Goal: Task Accomplishment & Management: Use online tool/utility

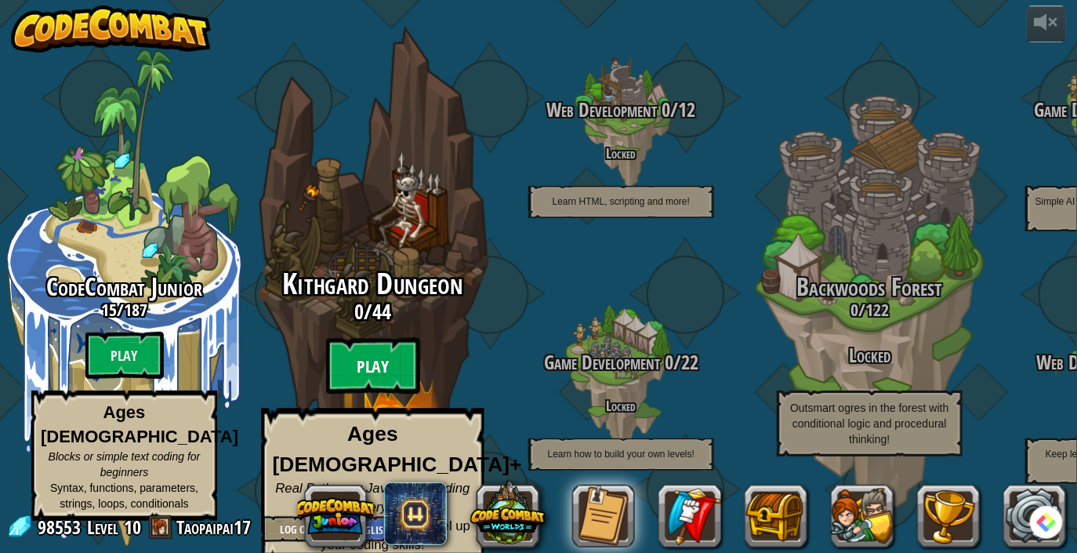
click at [393, 383] on btn "Play" at bounding box center [373, 366] width 94 height 56
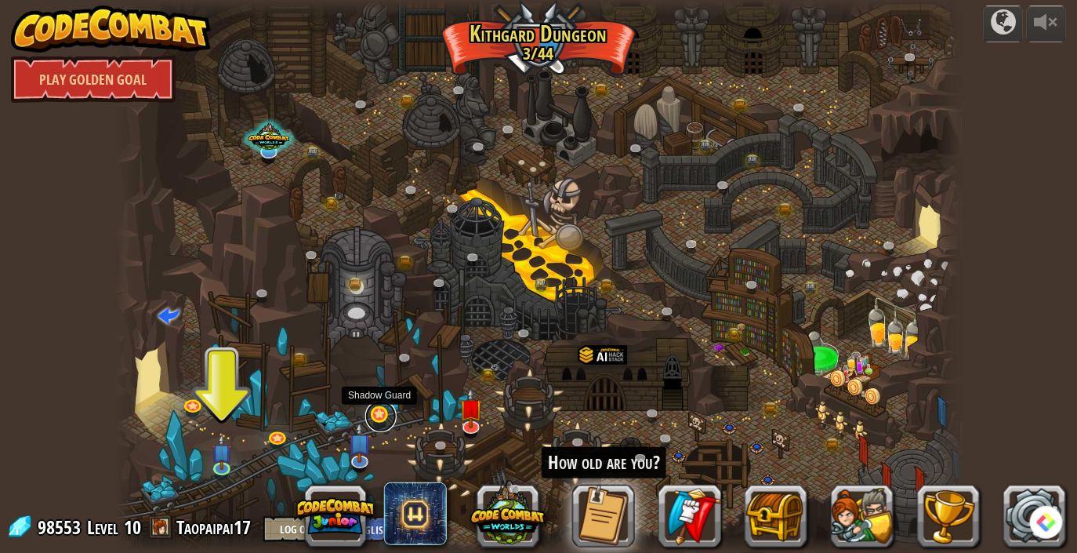
click at [390, 415] on link at bounding box center [380, 416] width 31 height 31
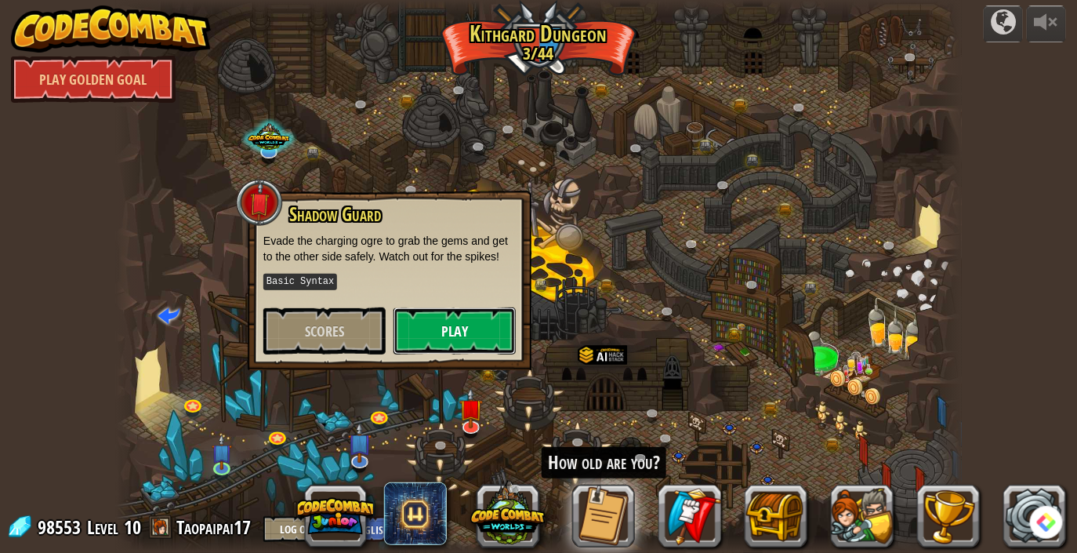
click at [423, 324] on button "Play" at bounding box center [455, 330] width 122 height 47
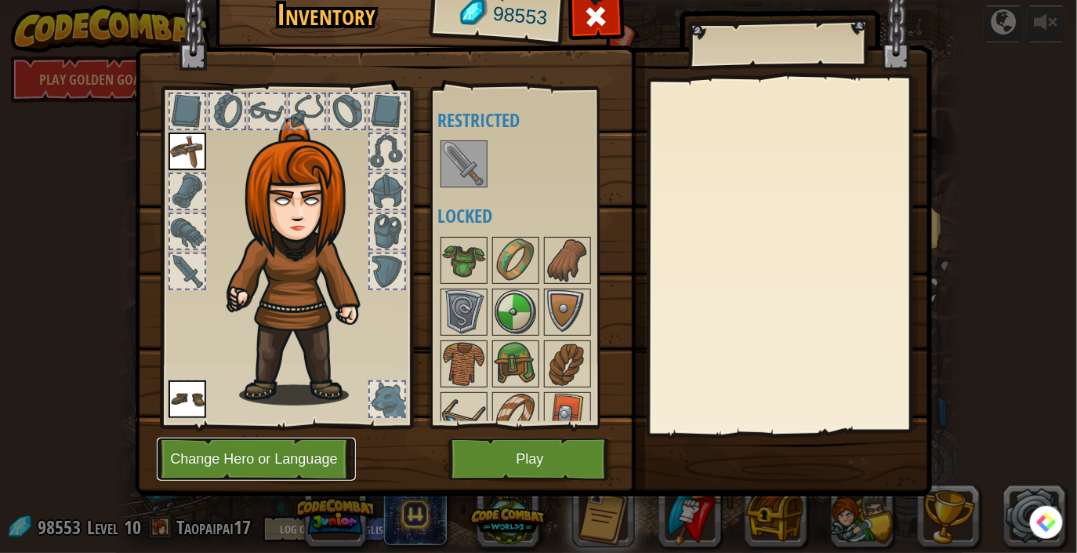
click at [340, 465] on button "Change Hero or Language" at bounding box center [256, 458] width 199 height 43
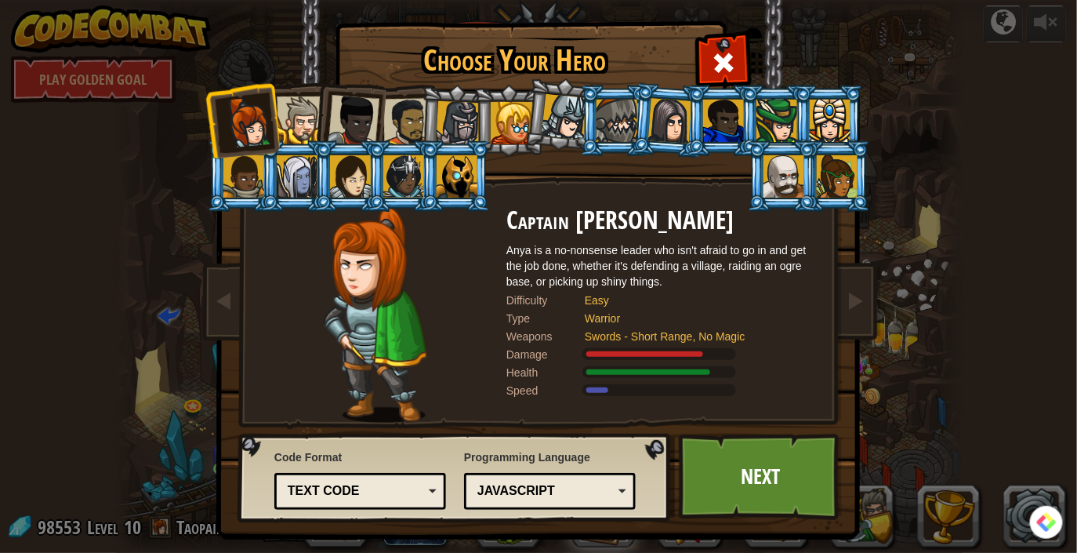
click at [849, 473] on img at bounding box center [541, 258] width 679 height 561
click at [812, 475] on link "Next" at bounding box center [761, 476] width 164 height 86
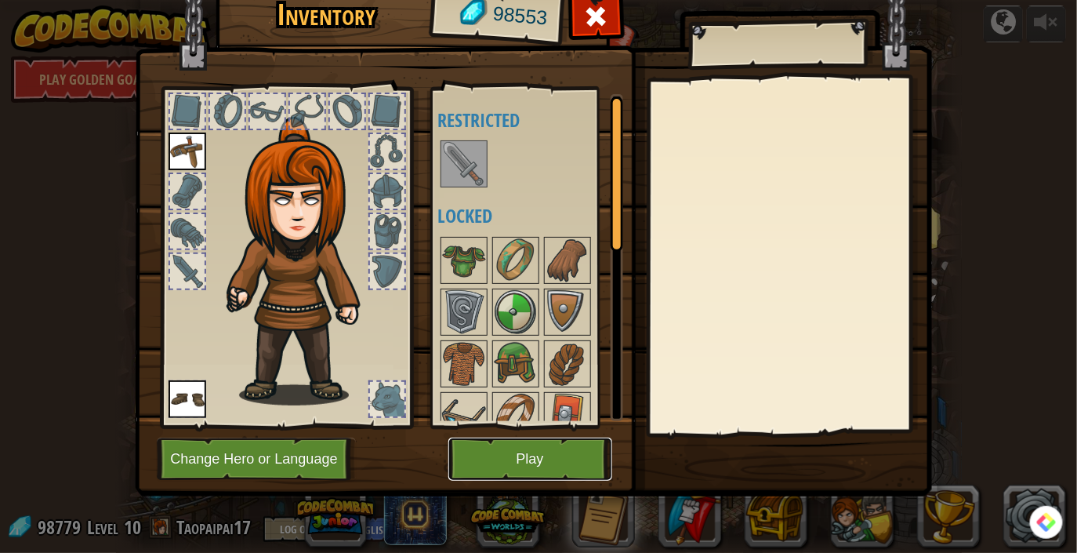
click at [533, 461] on button "Play" at bounding box center [530, 458] width 164 height 43
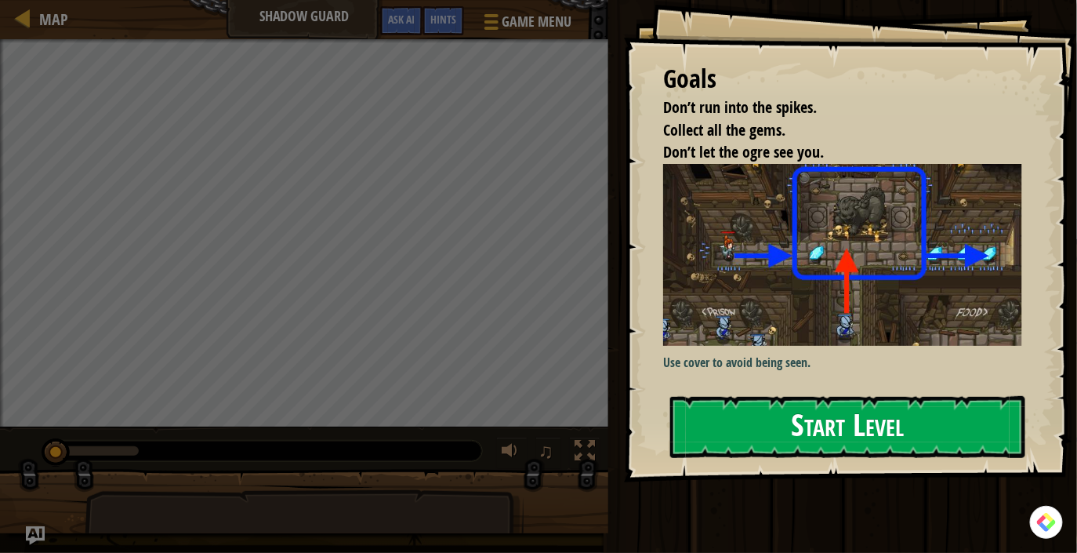
click at [813, 412] on button "Start Level" at bounding box center [847, 427] width 355 height 62
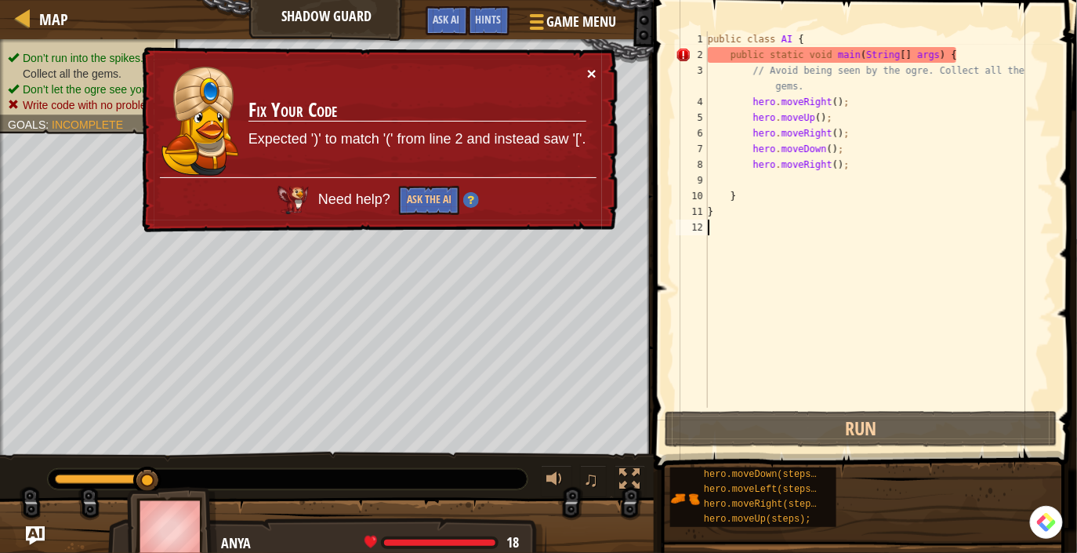
click at [594, 76] on button "×" at bounding box center [591, 73] width 9 height 16
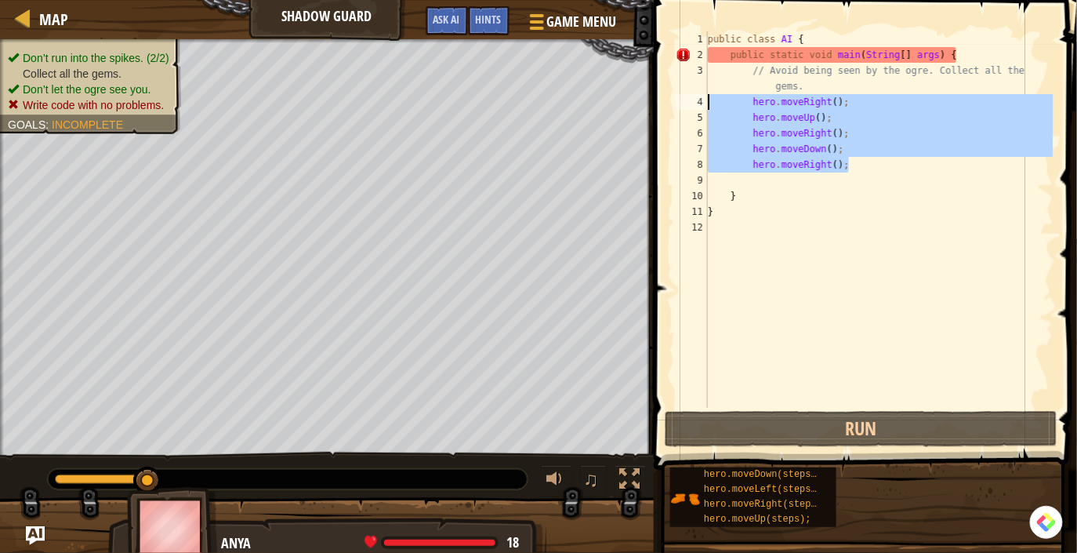
drag, startPoint x: 870, startPoint y: 165, endPoint x: 701, endPoint y: 104, distance: 180.0
click at [701, 104] on div "1 2 3 4 5 6 7 8 9 10 11 12 public class AI { public static void main ( String […" at bounding box center [863, 219] width 381 height 376
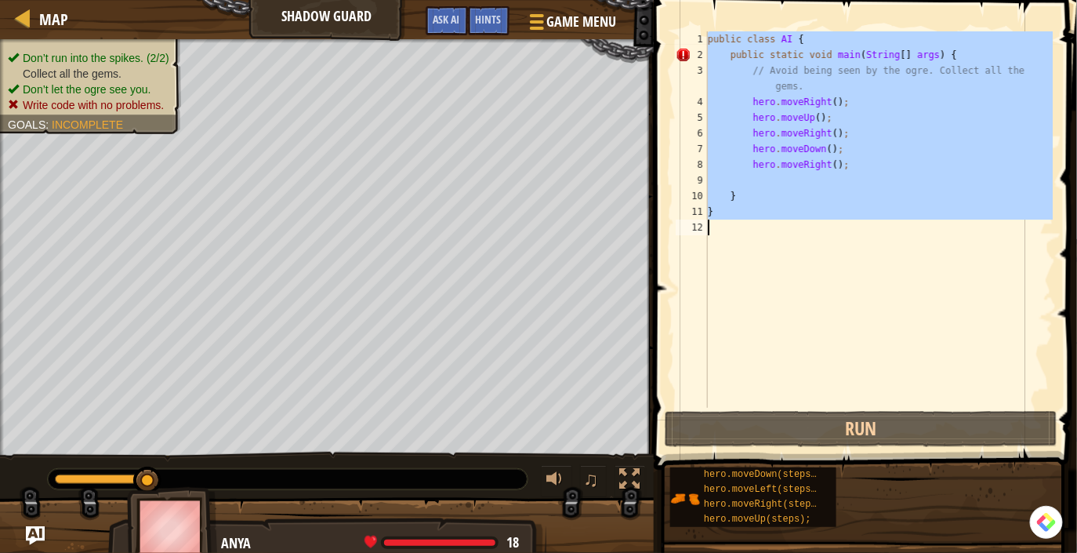
click at [797, 140] on div "public class AI { public static void main ( String [ ] args ) { // Avoid being …" at bounding box center [879, 235] width 349 height 408
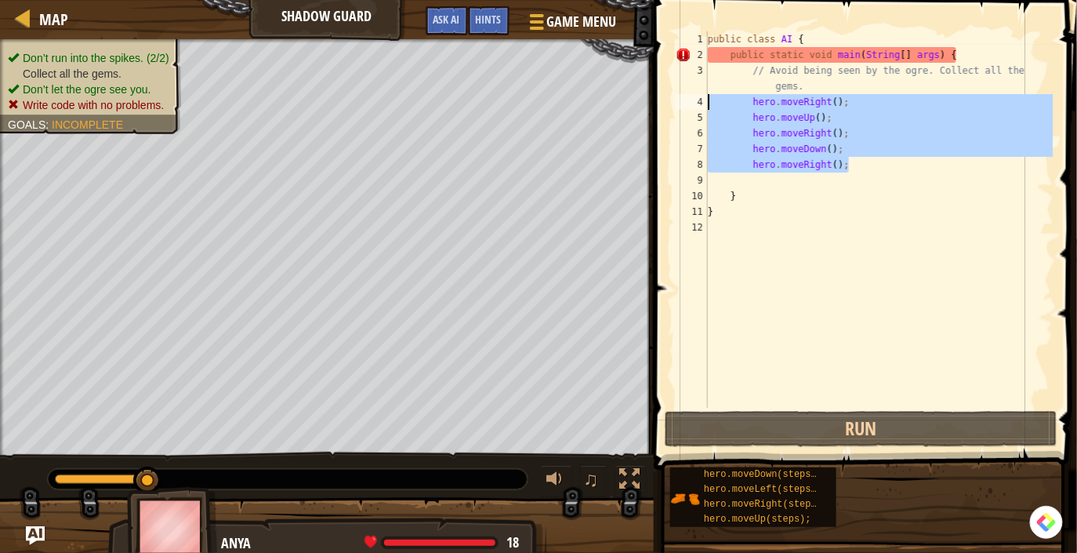
drag, startPoint x: 865, startPoint y: 169, endPoint x: 690, endPoint y: 97, distance: 188.8
click at [690, 97] on div "hero.moveRight(); 1 2 3 4 5 6 7 8 9 10 11 12 public class AI { public static vo…" at bounding box center [863, 219] width 381 height 376
click at [546, 25] on span "Game Menu" at bounding box center [582, 21] width 73 height 21
type textarea "hero.moveRight();"
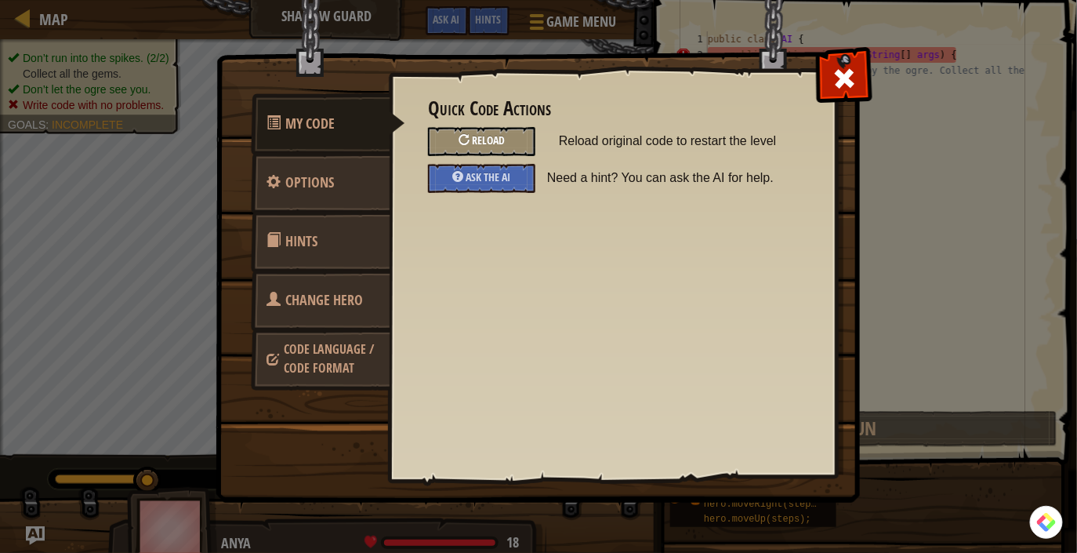
click at [484, 145] on span "Reload" at bounding box center [488, 139] width 33 height 15
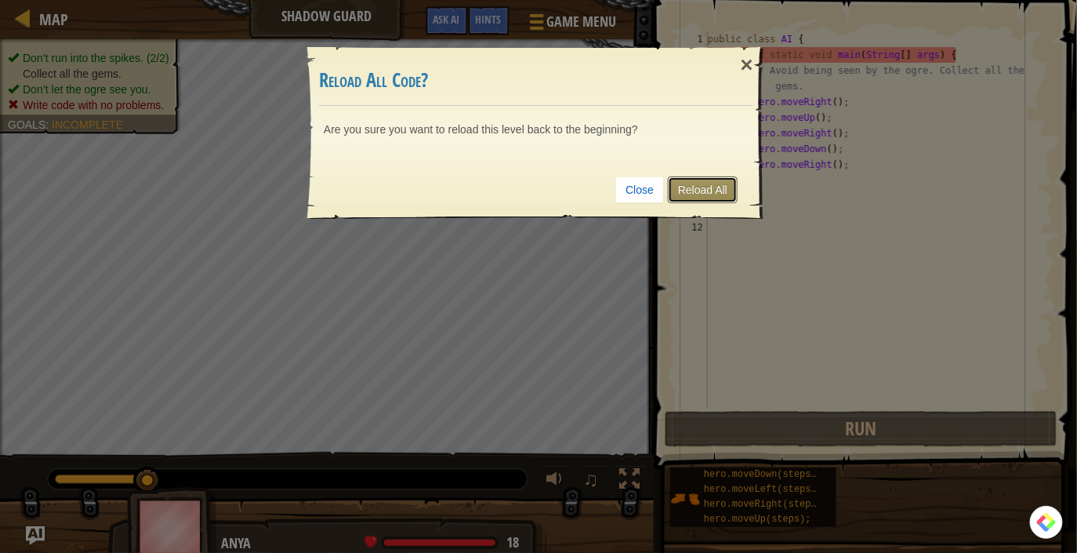
click at [690, 190] on link "Reload All" at bounding box center [703, 189] width 70 height 27
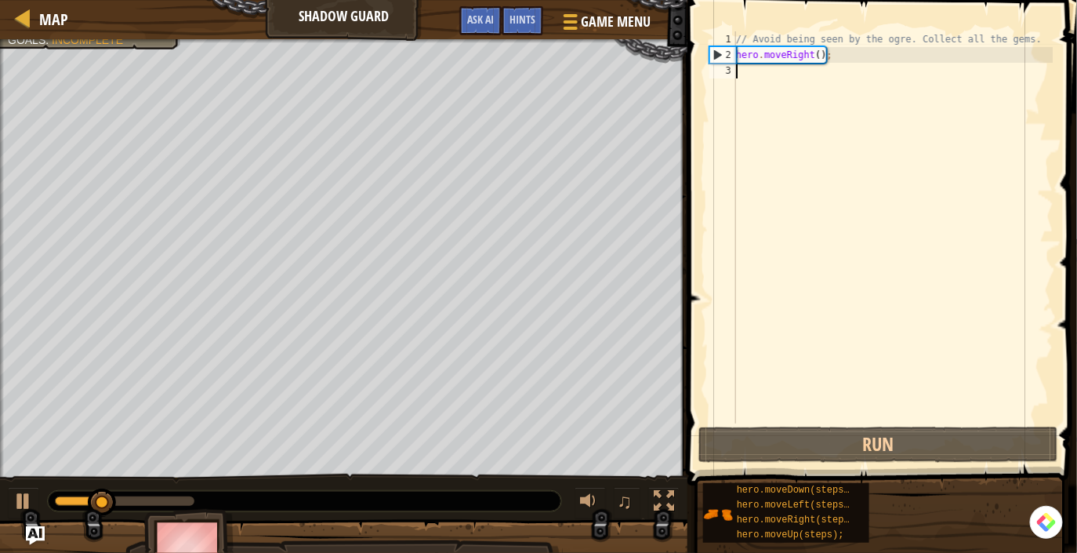
click at [806, 80] on div "// Avoid being seen by the ogre. Collect all the gems. hero . moveRight ( ) ;" at bounding box center [893, 242] width 321 height 423
click at [800, 115] on div "// Avoid being seen by the ogre. Collect all the gems. hero . moveRight ( ) ;" at bounding box center [893, 242] width 321 height 423
click at [858, 44] on div "// Avoid being seen by the ogre. Collect all the gems. hero . moveRight ( ) ;" at bounding box center [893, 242] width 321 height 423
type textarea "// Avoid being seen by the ogre. Collect all the gems."
click at [847, 63] on div "// Avoid being seen by the ogre. Collect all the gems. hero . moveRight ( ) ;" at bounding box center [893, 242] width 321 height 423
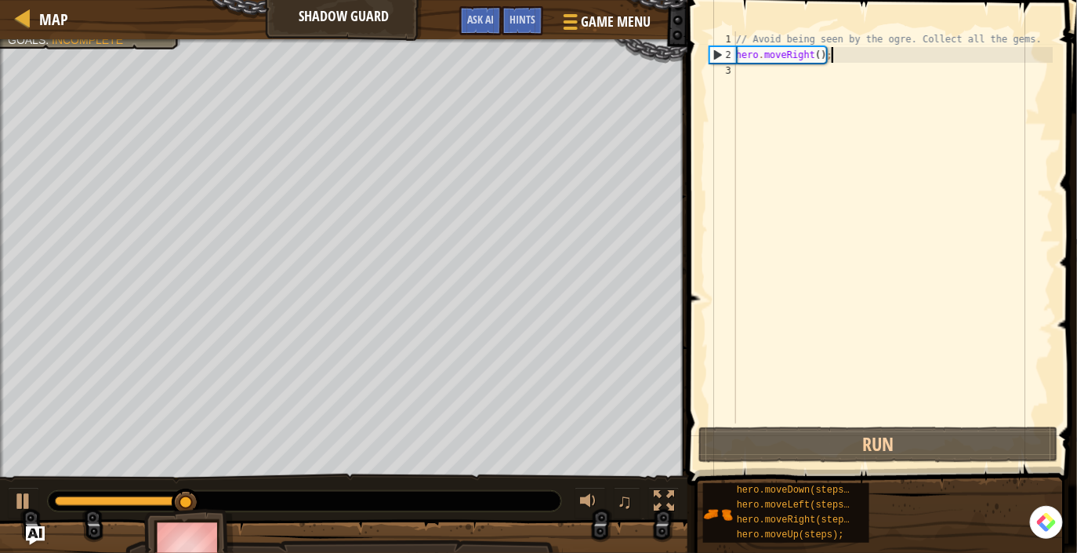
click at [850, 53] on div "// Avoid being seen by the ogre. Collect all the gems. hero . moveRight ( ) ;" at bounding box center [893, 242] width 321 height 423
type textarea "hero.moveRight();"
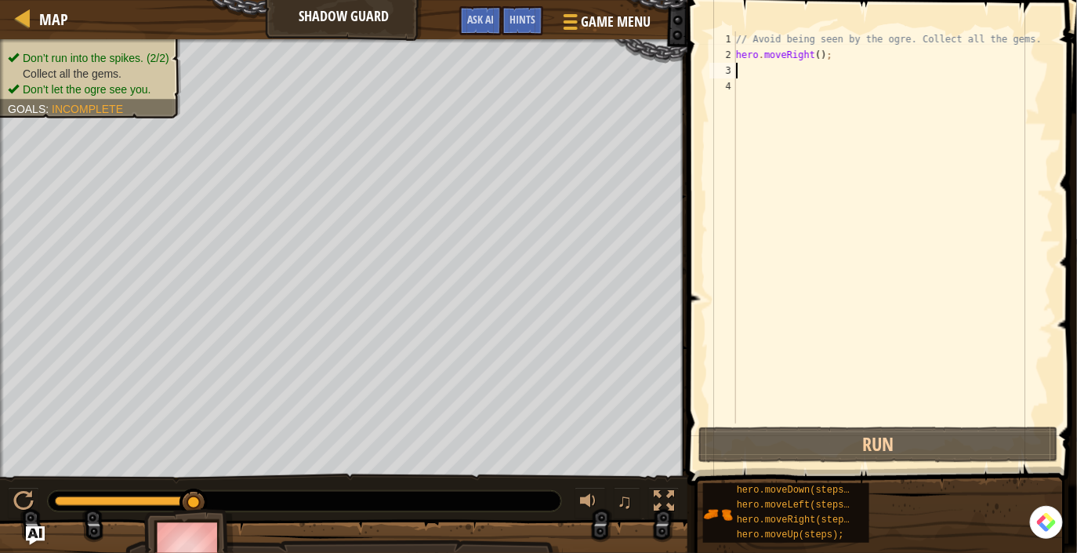
paste textarea "hero.moveRight();"
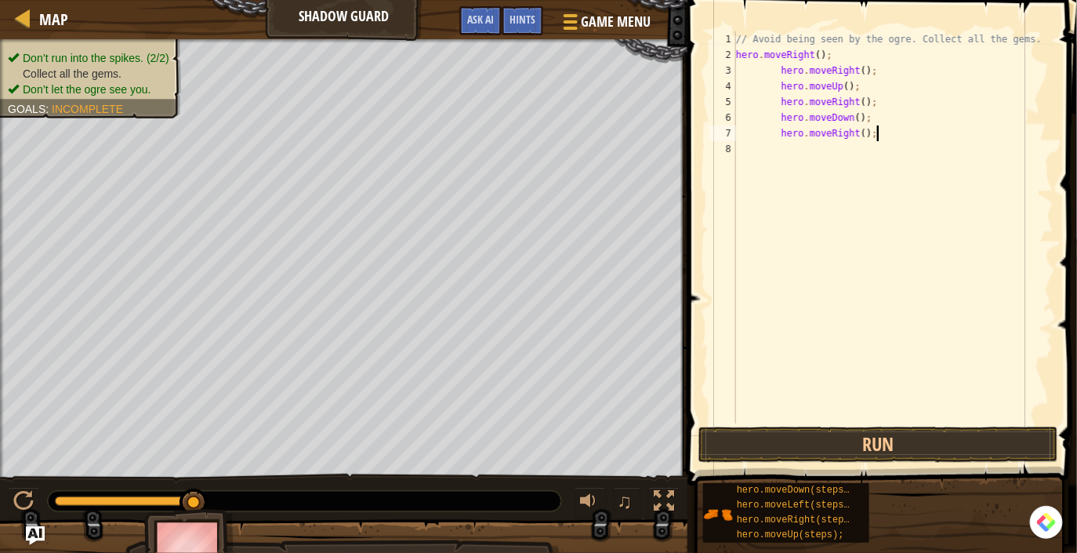
click at [781, 72] on div "// Avoid being seen by the ogre. Collect all the gems. hero . moveRight ( ) ; h…" at bounding box center [893, 242] width 321 height 423
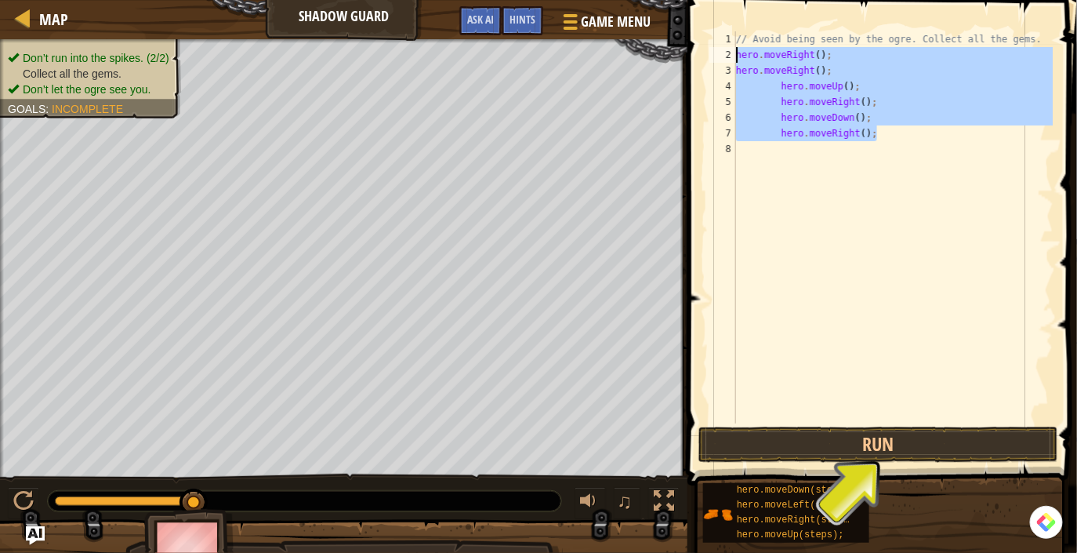
drag, startPoint x: 904, startPoint y: 136, endPoint x: 705, endPoint y: 60, distance: 213.1
click at [705, 60] on div "hero.moveRight(); 1 2 3 4 5 6 7 8 // Avoid being seen by the ogre. Collect all …" at bounding box center [880, 273] width 394 height 531
type textarea "hero.moveRight(); hero.moveRight();"
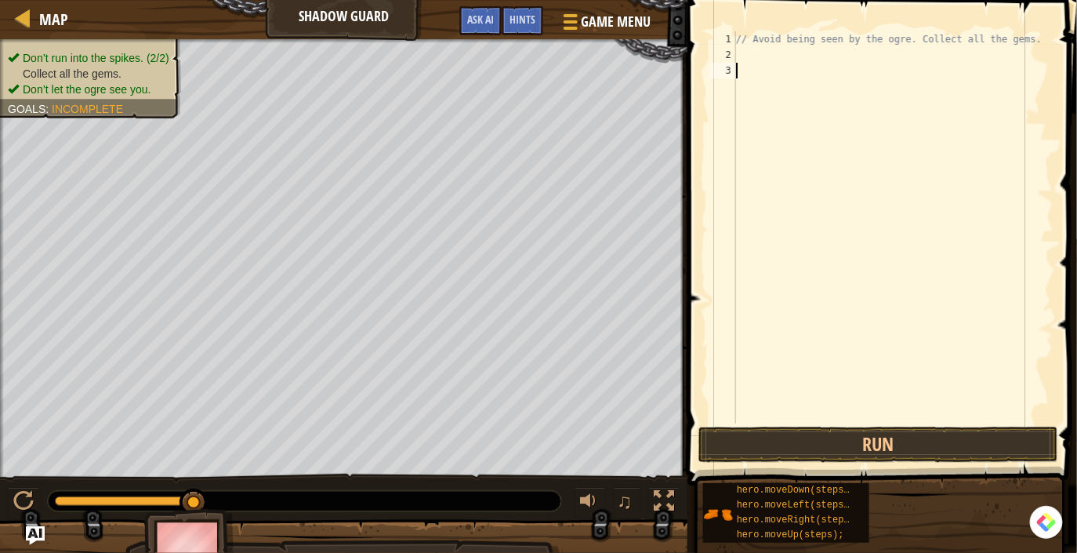
click at [907, 86] on div "// Avoid being seen by the ogre. Collect all the gems." at bounding box center [893, 242] width 321 height 423
click at [649, 29] on span "Game Menu" at bounding box center [615, 21] width 73 height 21
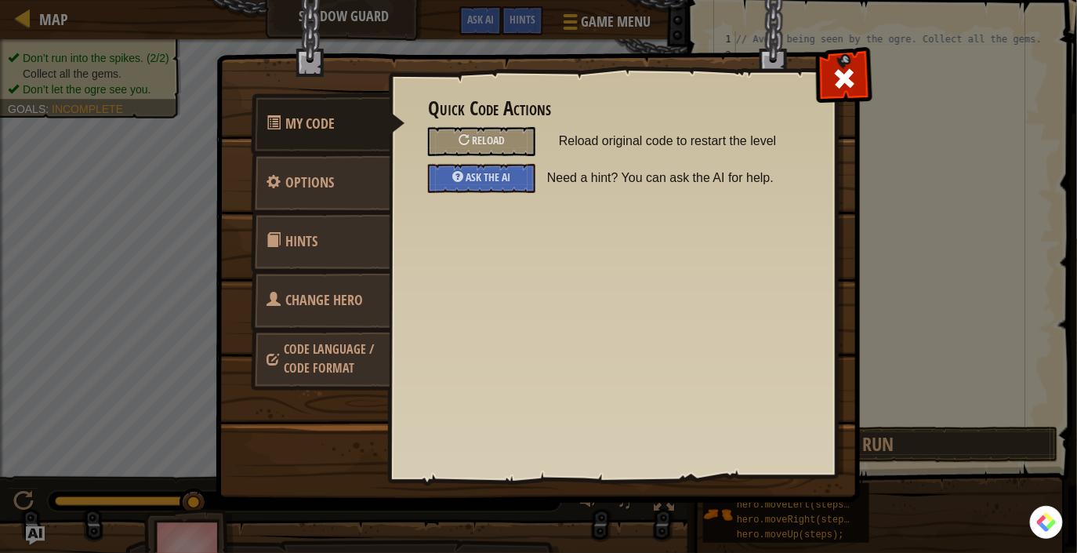
click at [348, 318] on link "Change Hero" at bounding box center [321, 300] width 140 height 61
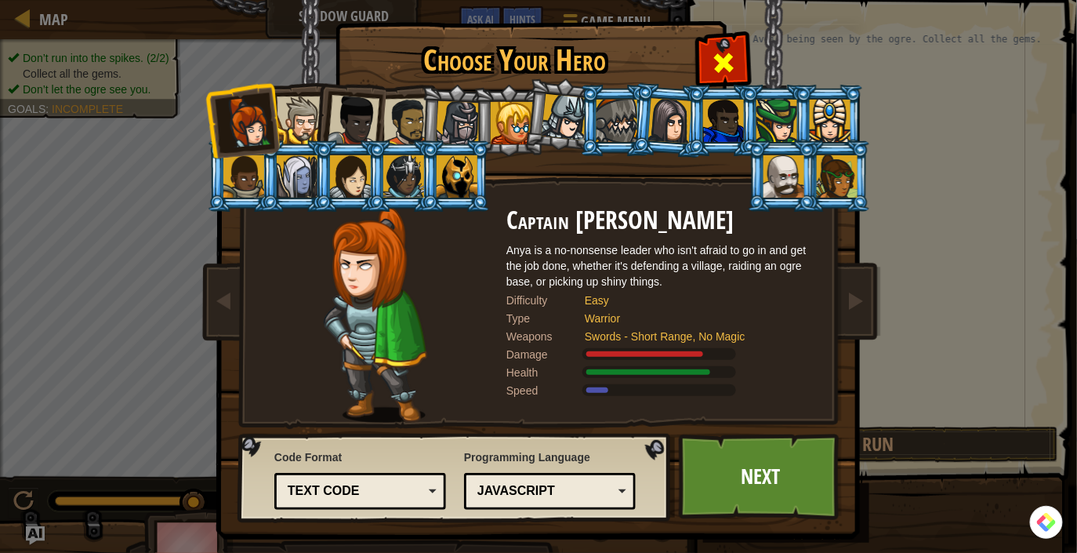
click at [731, 63] on span at bounding box center [723, 62] width 25 height 25
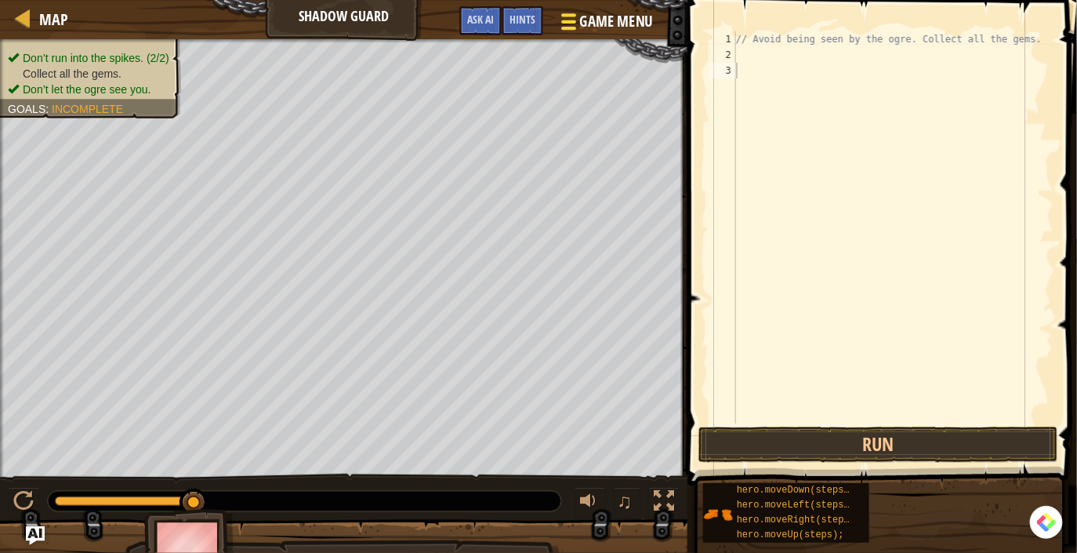
click at [579, 21] on div at bounding box center [568, 21] width 21 height 23
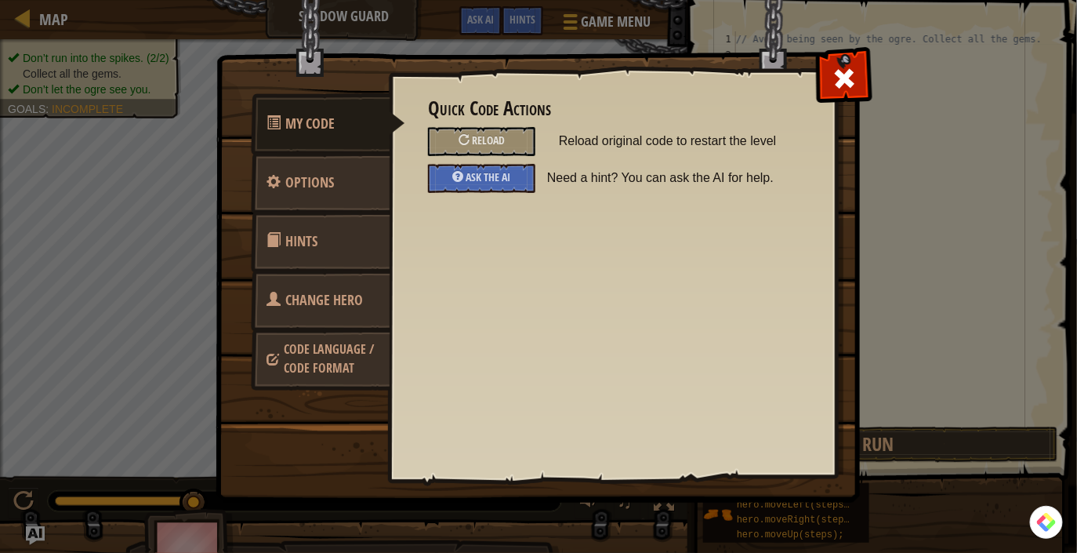
click at [350, 340] on span "Code Language / Code Format" at bounding box center [329, 358] width 90 height 36
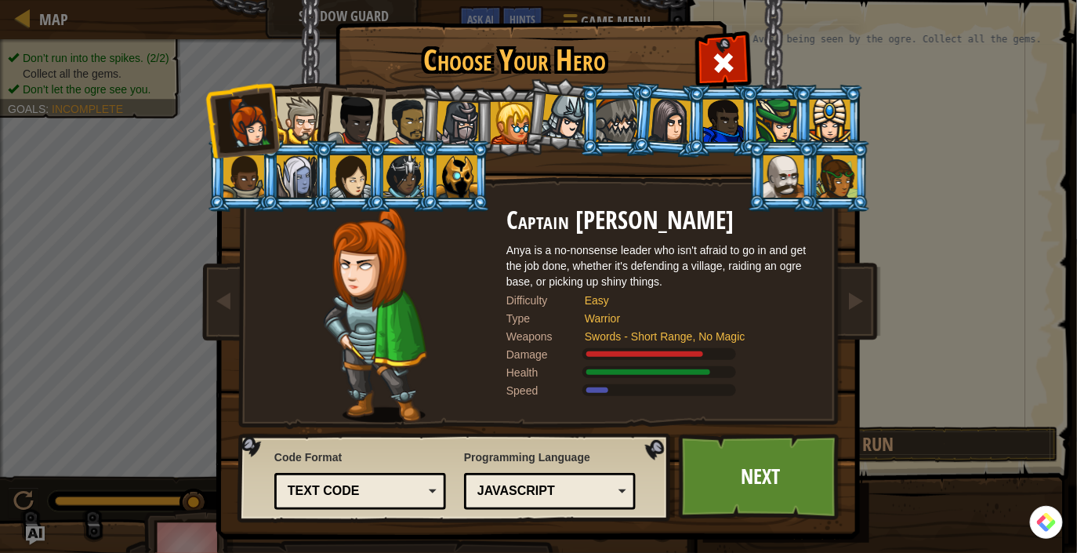
click at [487, 489] on div "JavaScript" at bounding box center [545, 491] width 136 height 18
click at [784, 504] on link "Next" at bounding box center [761, 476] width 164 height 86
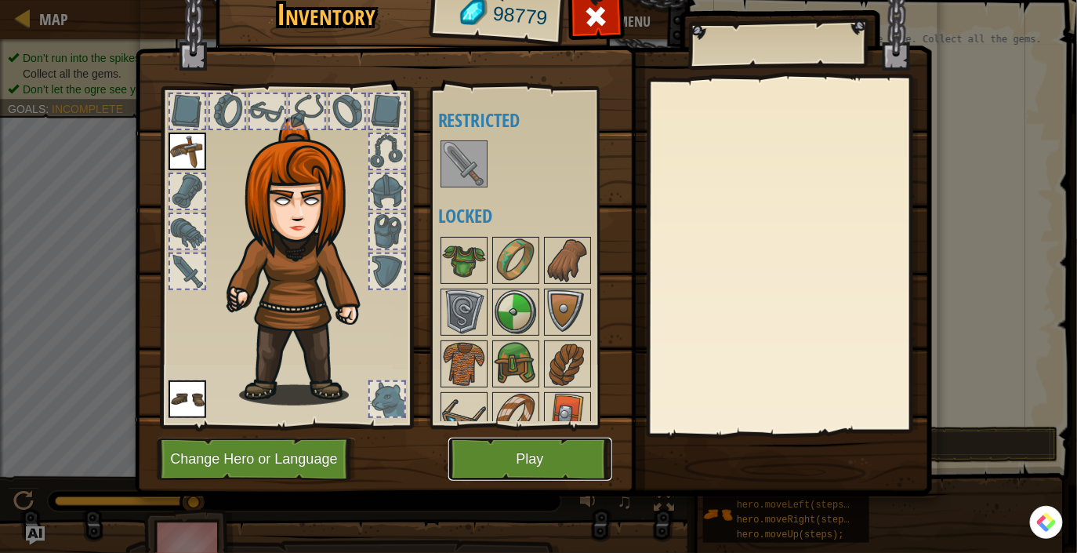
click at [564, 437] on button "Play" at bounding box center [530, 458] width 164 height 43
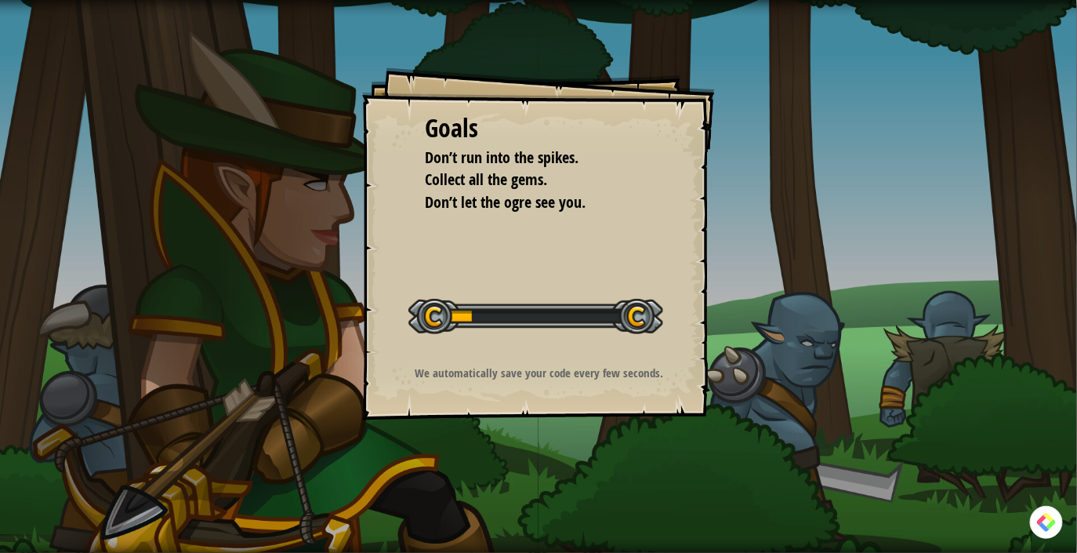
click at [564, 449] on div "Goals Don’t run into the spikes. Collect all the gems. Don’t let the ogre see y…" at bounding box center [538, 276] width 1077 height 553
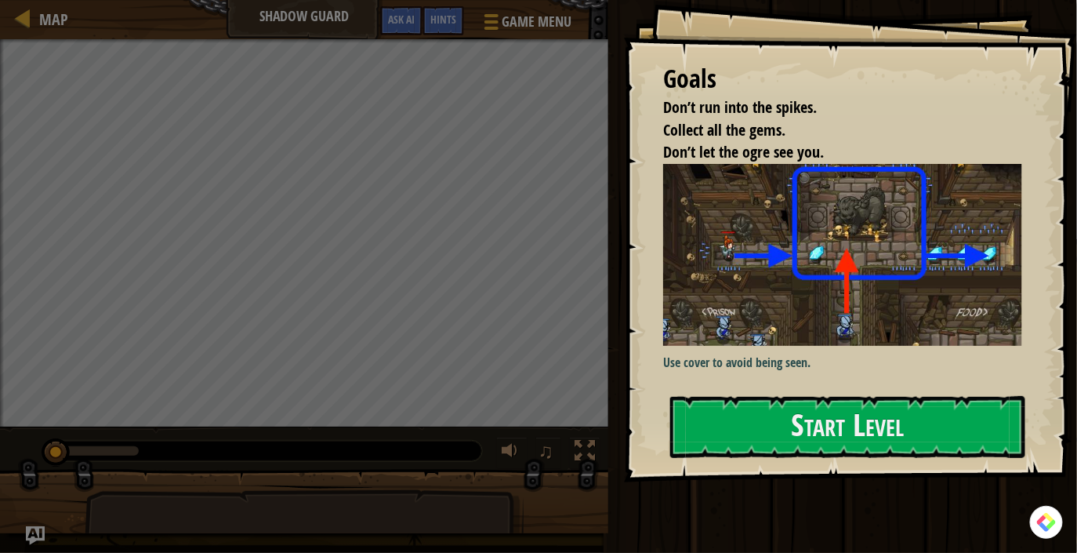
click at [847, 495] on div at bounding box center [847, 490] width 355 height 35
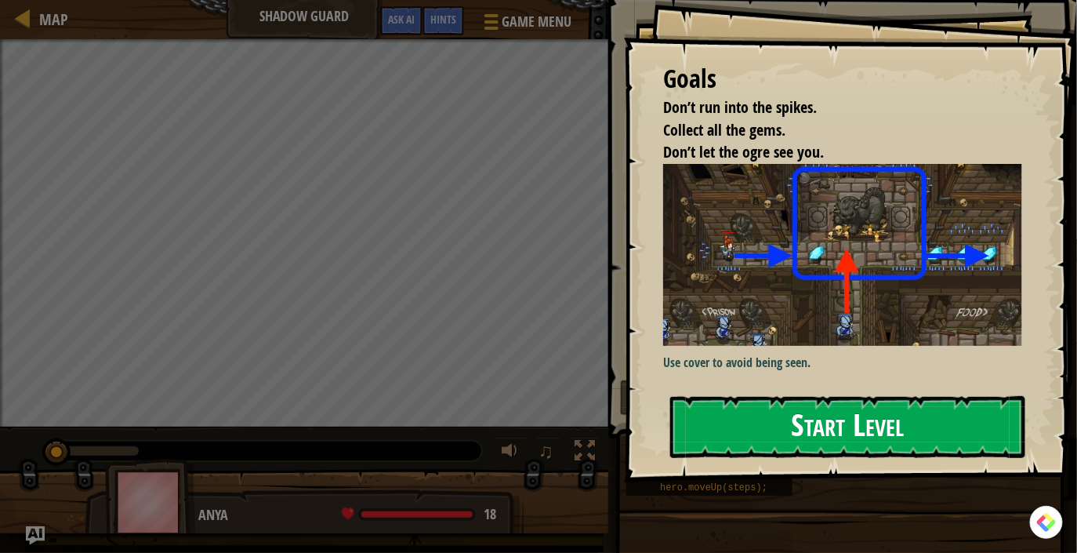
click at [864, 443] on button "Start Level" at bounding box center [847, 427] width 355 height 62
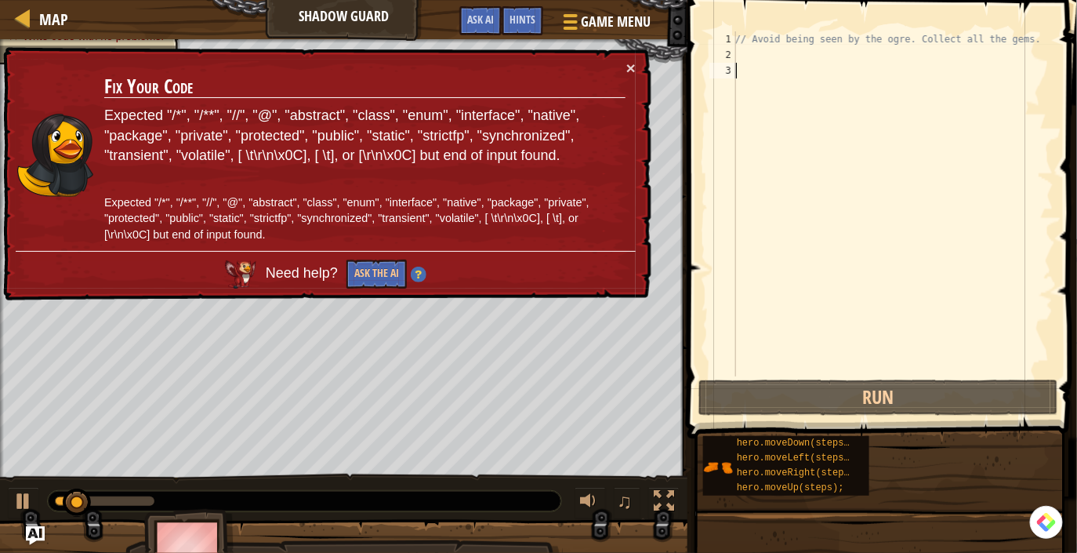
click at [778, 66] on div "// Avoid being seen by the ogre. Collect all the gems." at bounding box center [932, 219] width 401 height 376
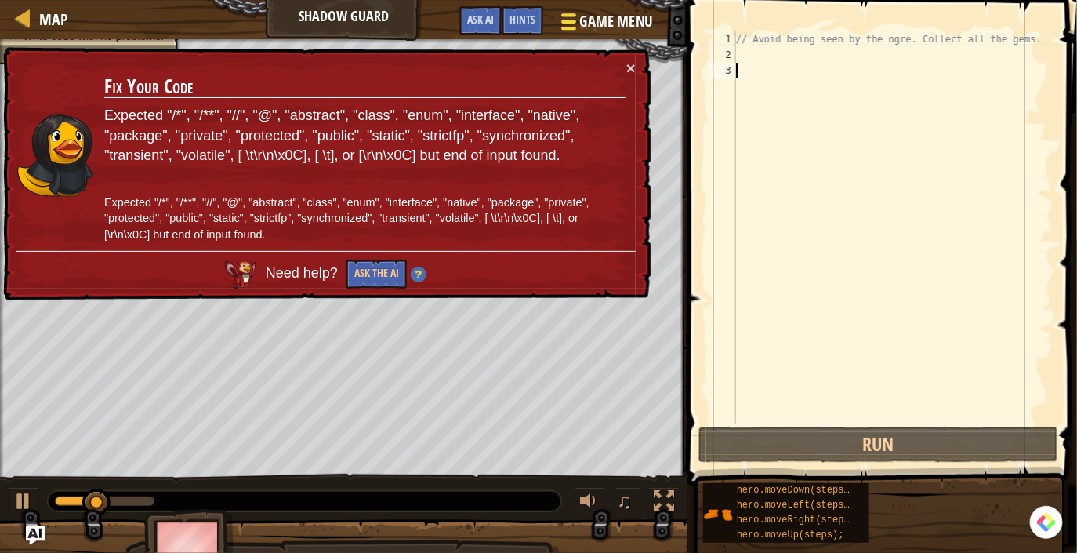
click at [604, 17] on span "Game Menu" at bounding box center [615, 21] width 73 height 21
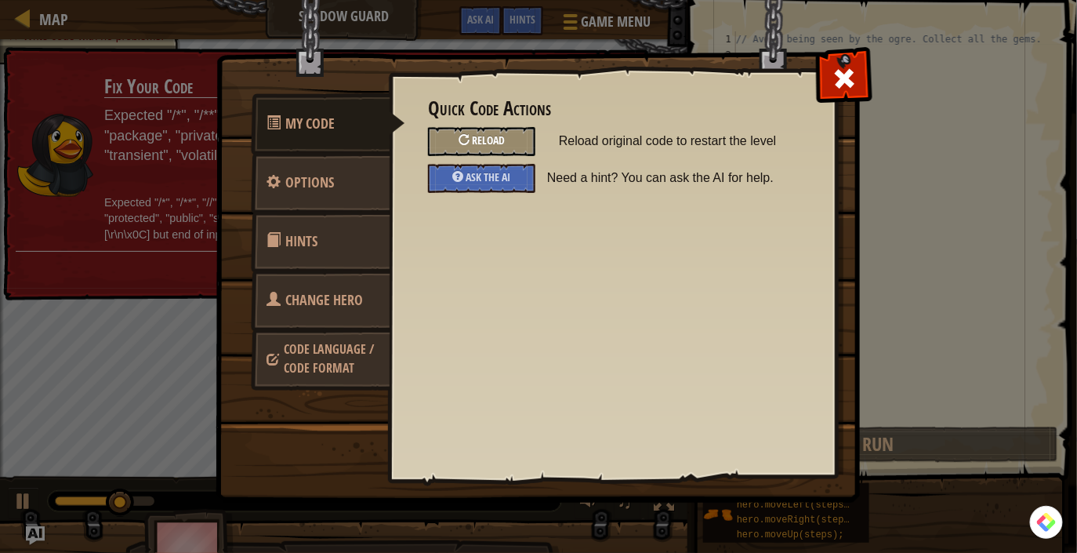
click at [467, 150] on div "Reload" at bounding box center [481, 141] width 107 height 29
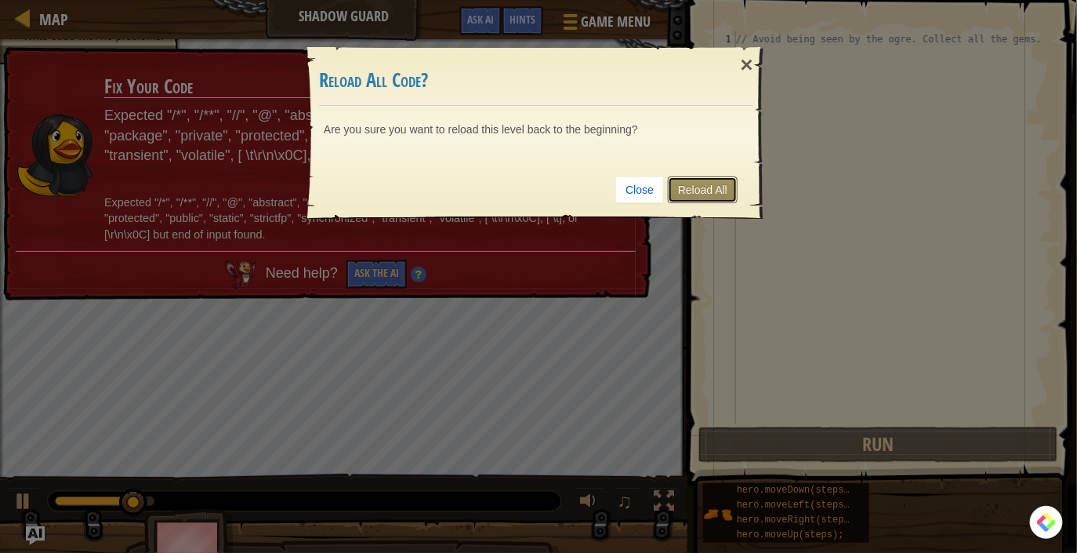
click at [684, 194] on link "Reload All" at bounding box center [703, 189] width 70 height 27
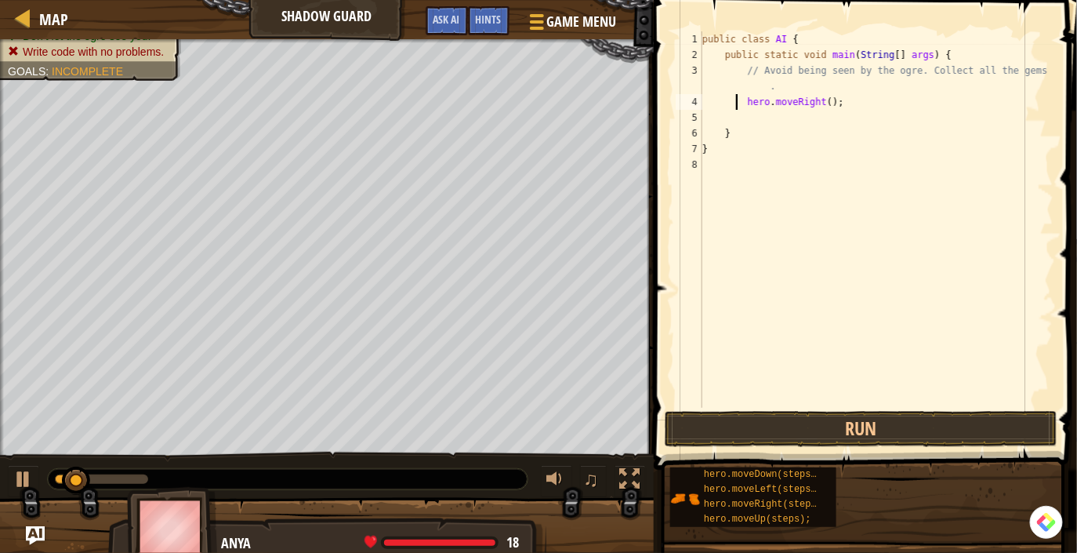
click at [738, 97] on div "public class AI { public static void main ( String [ ] args ) { // Avoid being …" at bounding box center [876, 235] width 354 height 408
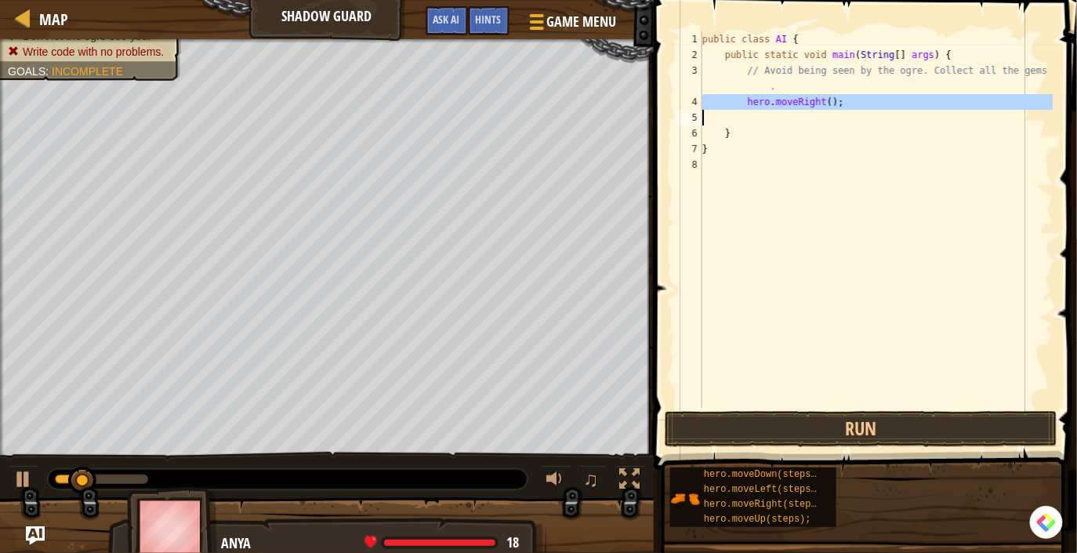
paste textarea
type textarea "hero.moveRight();"
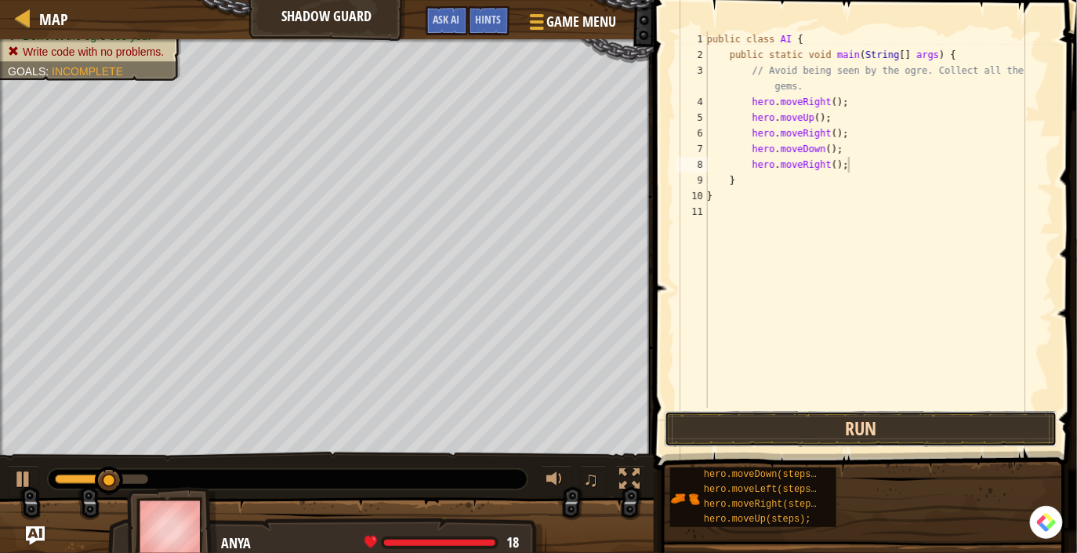
click at [811, 436] on button "Run" at bounding box center [861, 429] width 393 height 36
